Goal: Navigation & Orientation: Find specific page/section

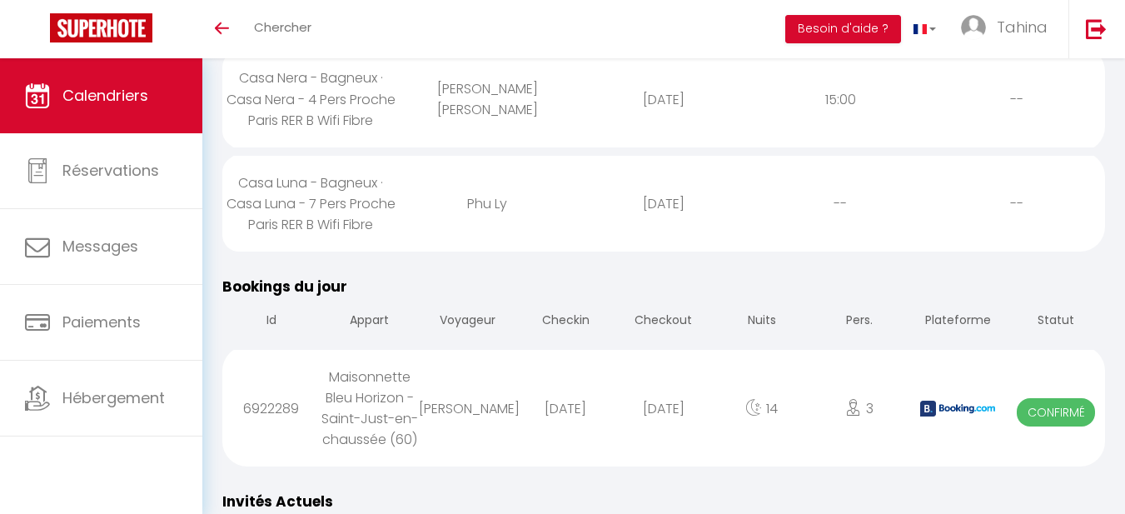
scroll to position [769, 0]
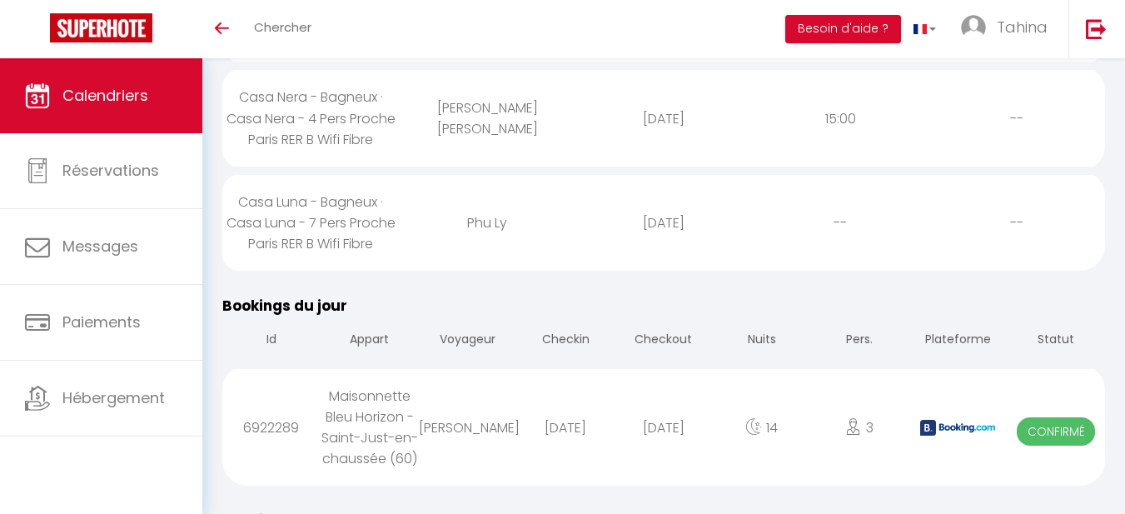
drag, startPoint x: 1122, startPoint y: 173, endPoint x: 1122, endPoint y: 157, distance: 15.8
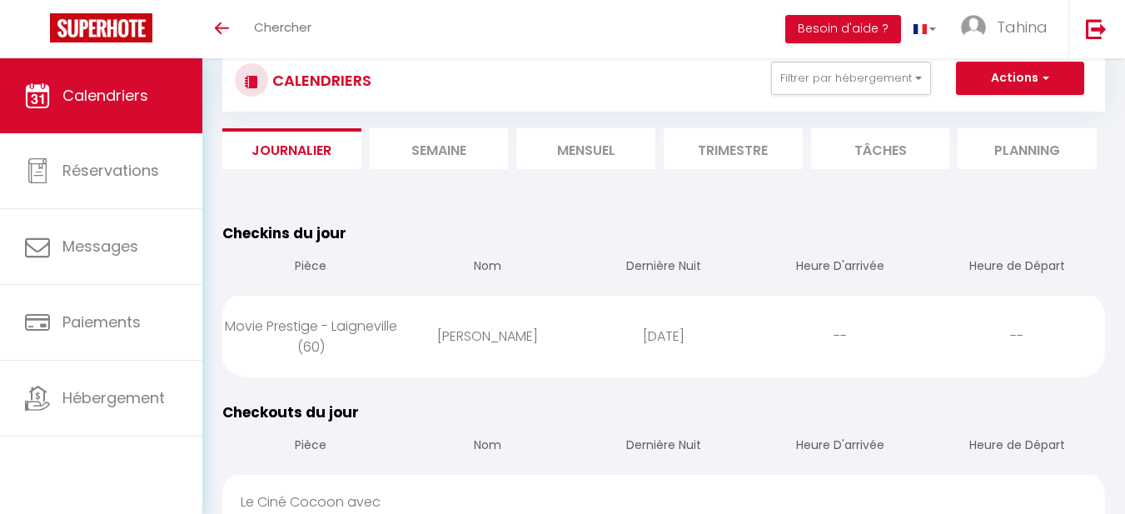
scroll to position [0, 0]
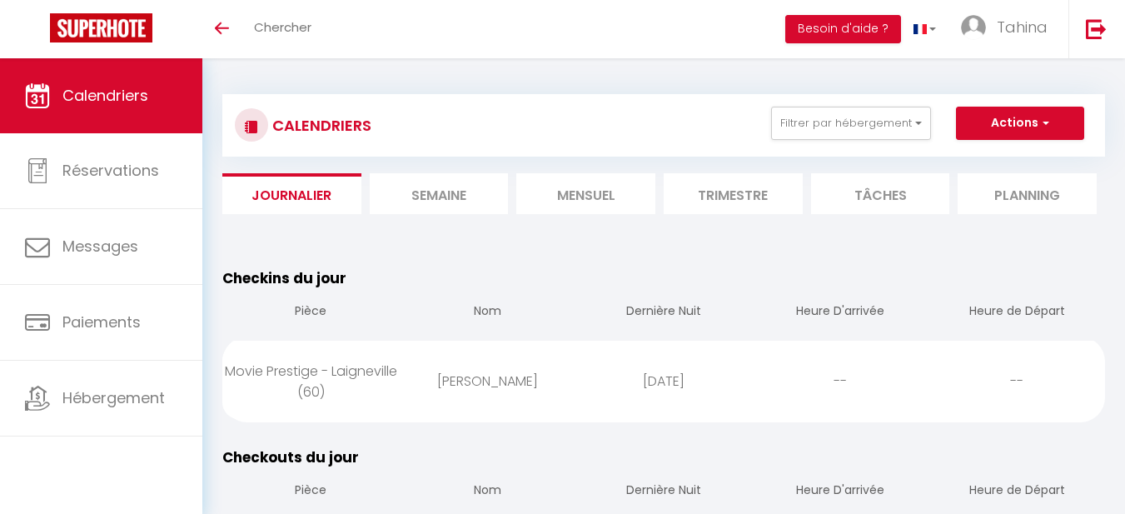
click at [639, 38] on div "Toggle menubar Chercher BUTTON Besoin d'aide ? Tahina Paramètres" at bounding box center [617, 29] width 992 height 58
